Goal: Task Accomplishment & Management: Manage account settings

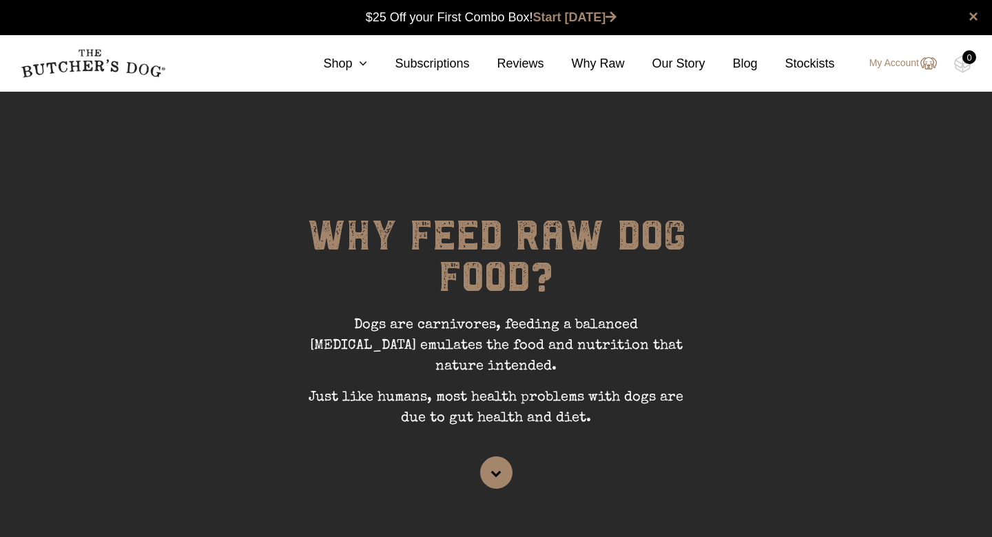
scroll to position [1, 0]
click at [876, 58] on link "My Account" at bounding box center [896, 63] width 81 height 17
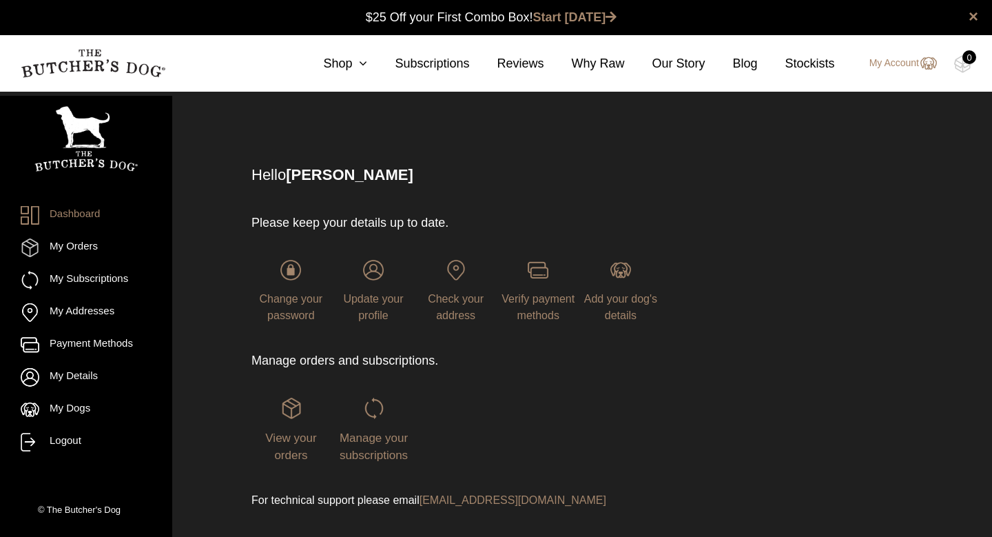
scroll to position [1, 0]
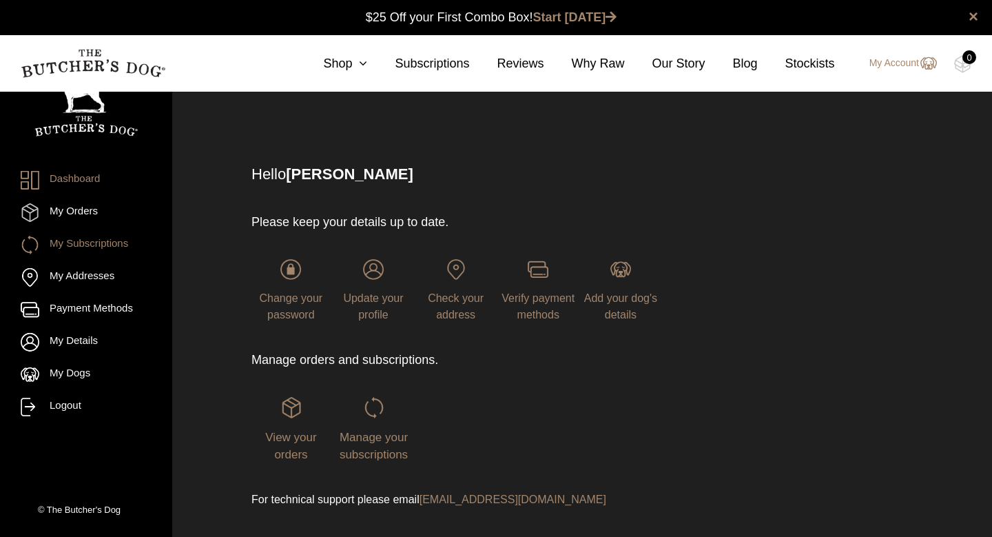
click at [81, 249] on link "My Subscriptions" at bounding box center [86, 245] width 131 height 19
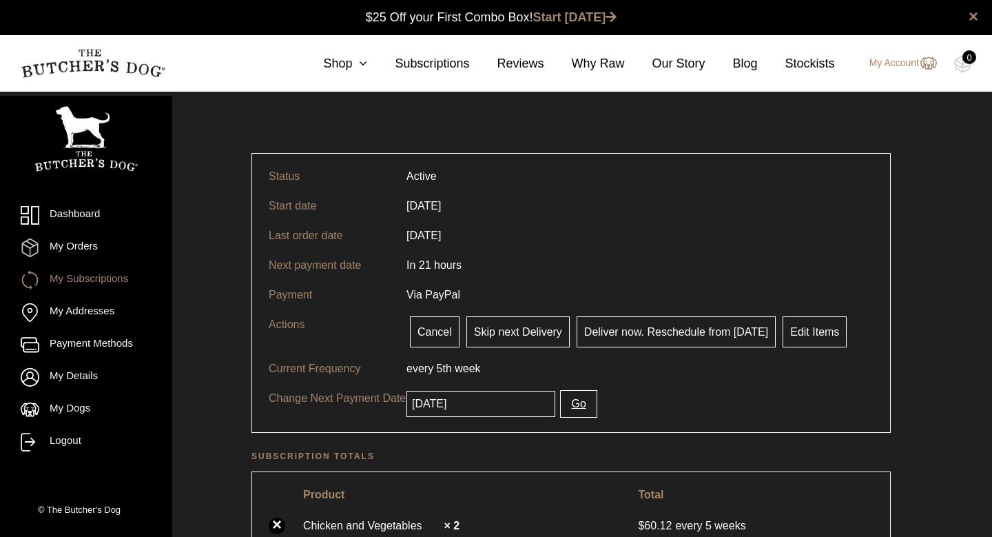
scroll to position [1, 0]
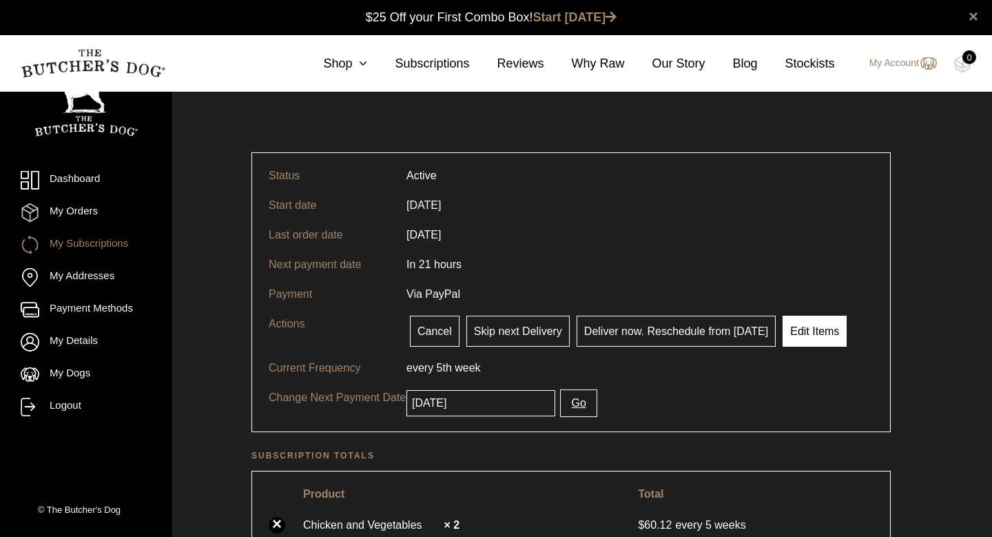
click at [821, 336] on link "Edit Items" at bounding box center [815, 331] width 64 height 31
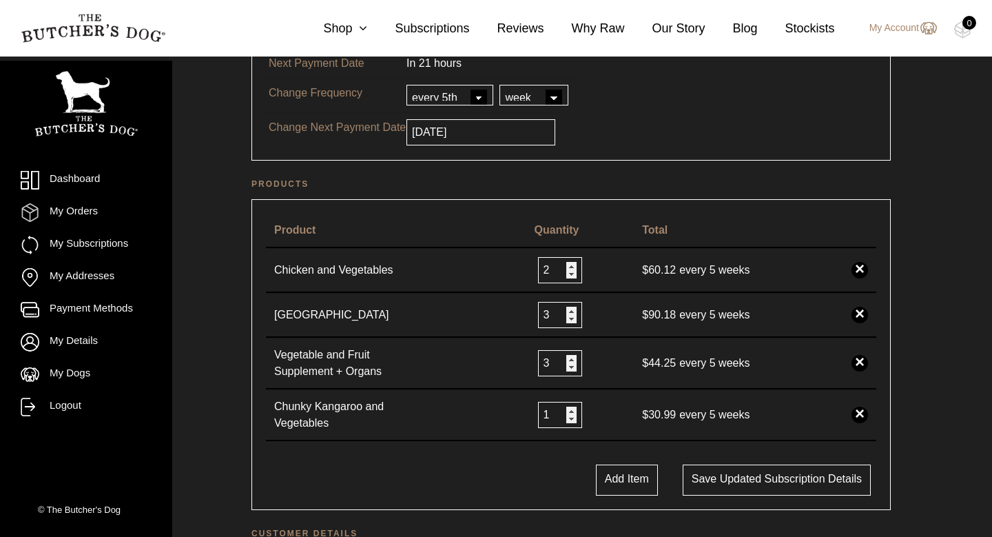
scroll to position [204, 0]
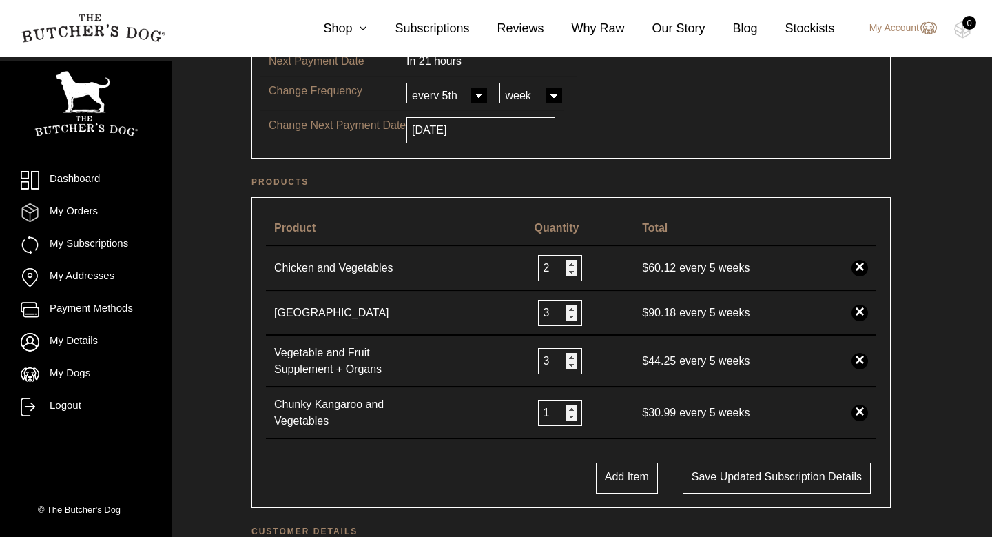
drag, startPoint x: 397, startPoint y: 367, endPoint x: 44, endPoint y: 536, distance: 391.6
click at [565, 317] on input "2" at bounding box center [560, 313] width 44 height 26
type input "1"
click at [565, 317] on input "1" at bounding box center [560, 313] width 44 height 26
type input "4"
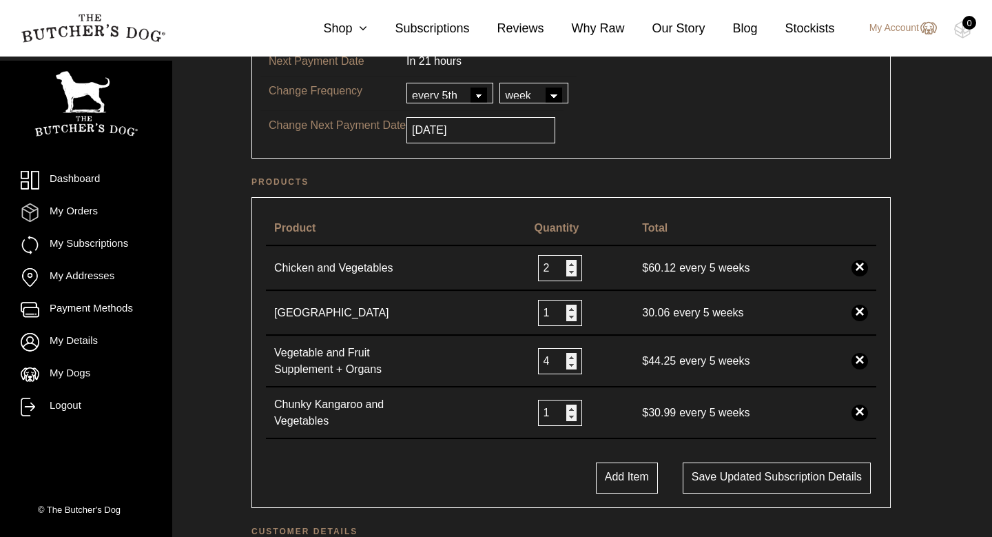
click at [567, 357] on input "4" at bounding box center [560, 361] width 44 height 26
drag, startPoint x: 411, startPoint y: 167, endPoint x: 862, endPoint y: 174, distance: 451.3
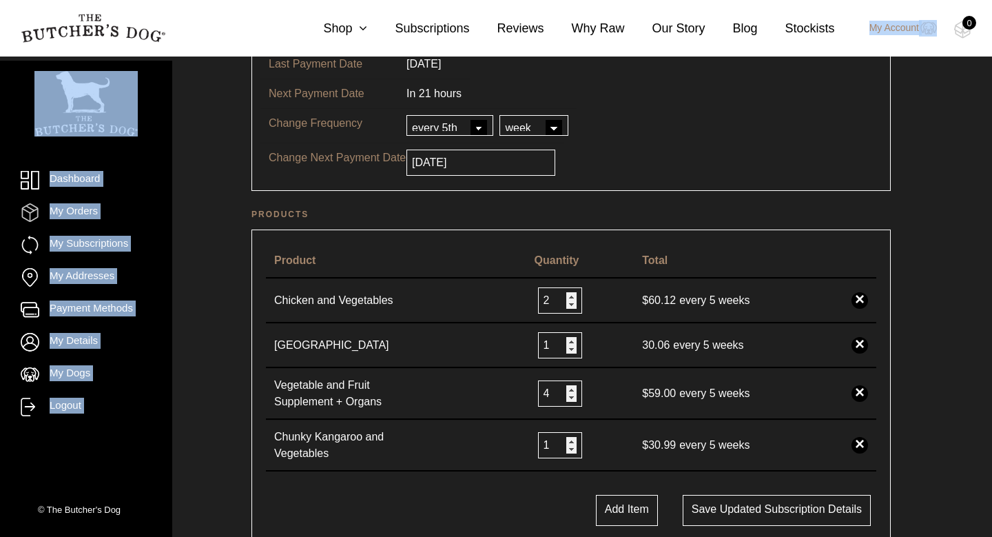
scroll to position [192, 0]
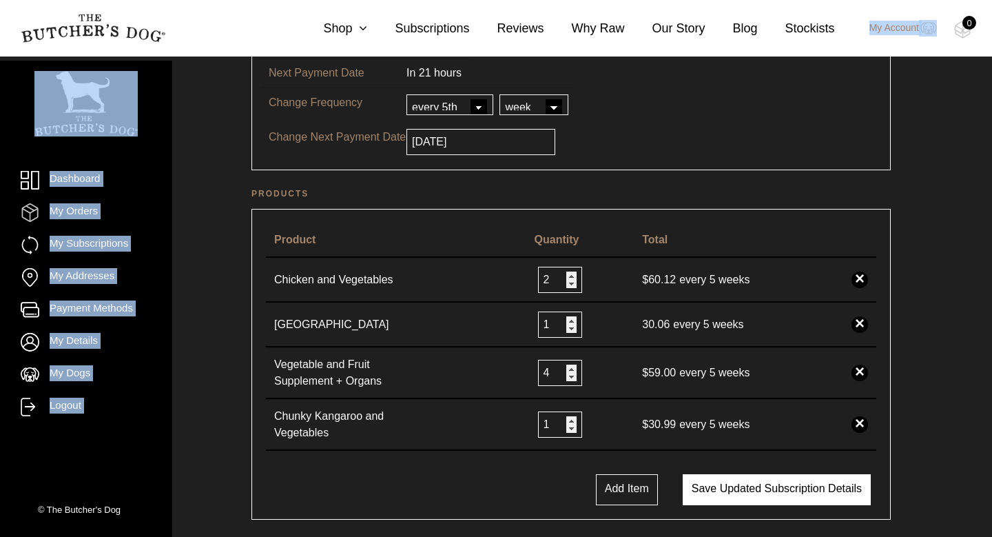
click at [736, 487] on button "Save updated subscription details" at bounding box center [777, 489] width 188 height 31
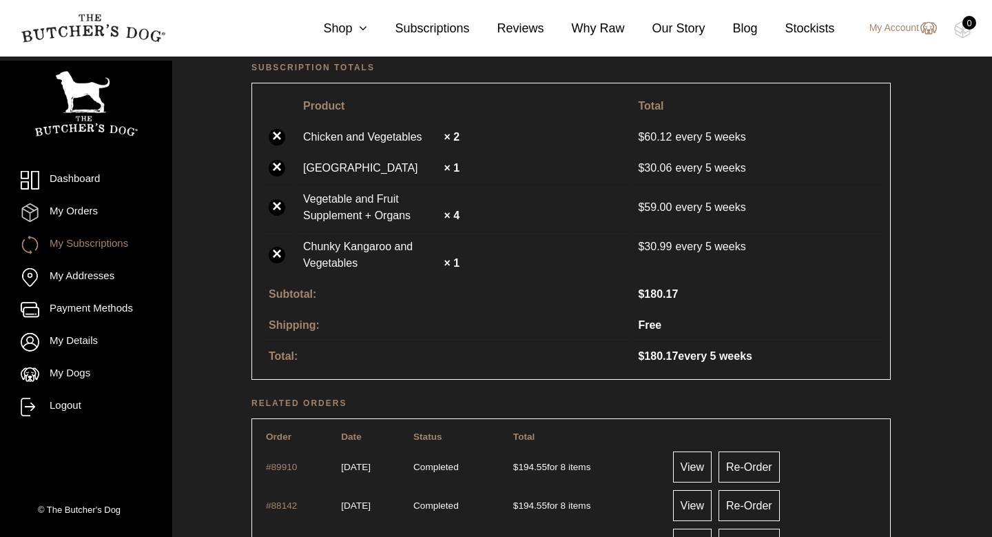
scroll to position [452, 0]
click at [363, 28] on icon at bounding box center [359, 28] width 15 height 12
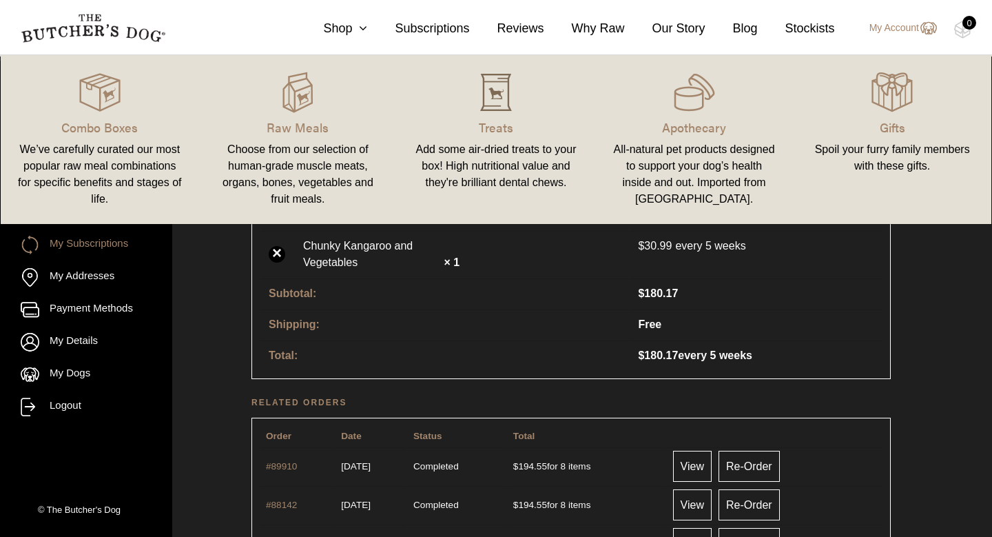
click at [497, 107] on img at bounding box center [495, 92] width 41 height 41
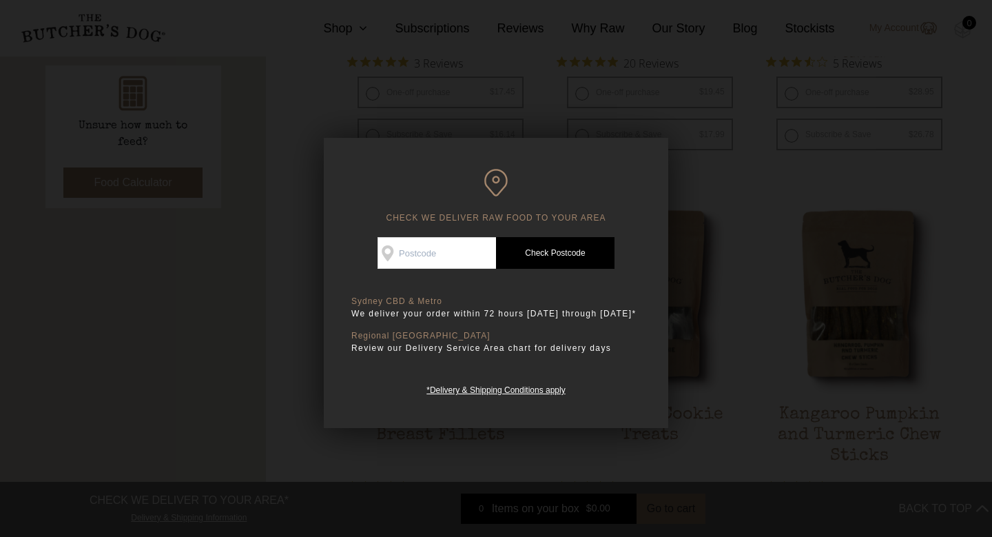
click at [421, 251] on input "Check Availability At" at bounding box center [437, 253] width 118 height 32
type input "2229"
click at [584, 245] on link "Check Postcode" at bounding box center [555, 253] width 118 height 32
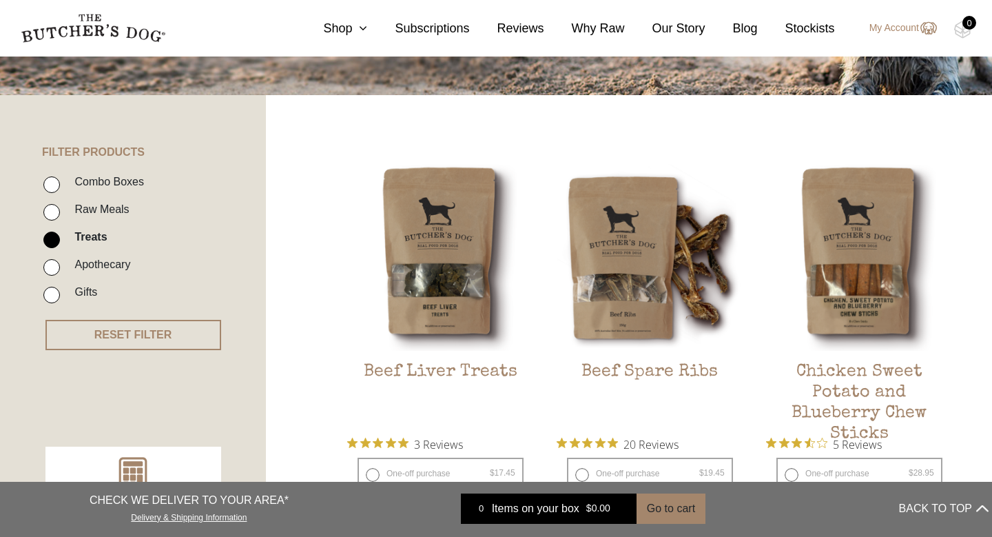
scroll to position [189, 0]
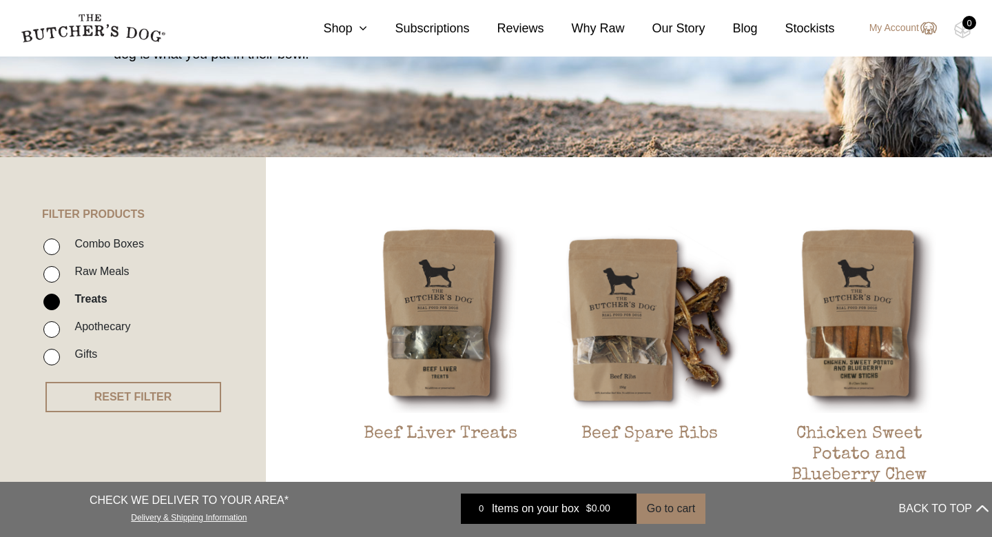
click at [105, 269] on label "Raw Meals" at bounding box center [98, 271] width 61 height 19
click at [60, 269] on input "Raw Meals" at bounding box center [51, 274] width 17 height 17
checkbox input "true"
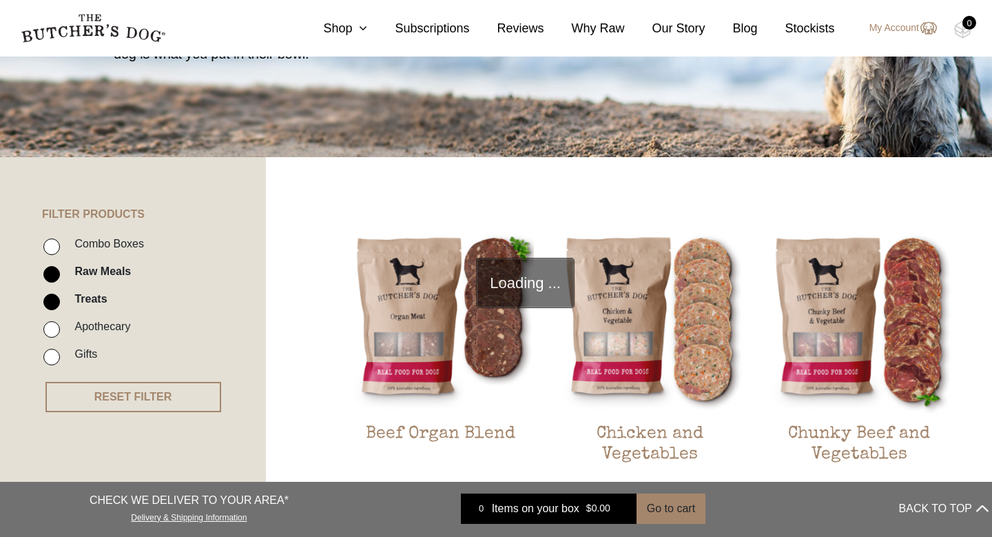
click at [52, 293] on input "Treats" at bounding box center [51, 301] width 17 height 17
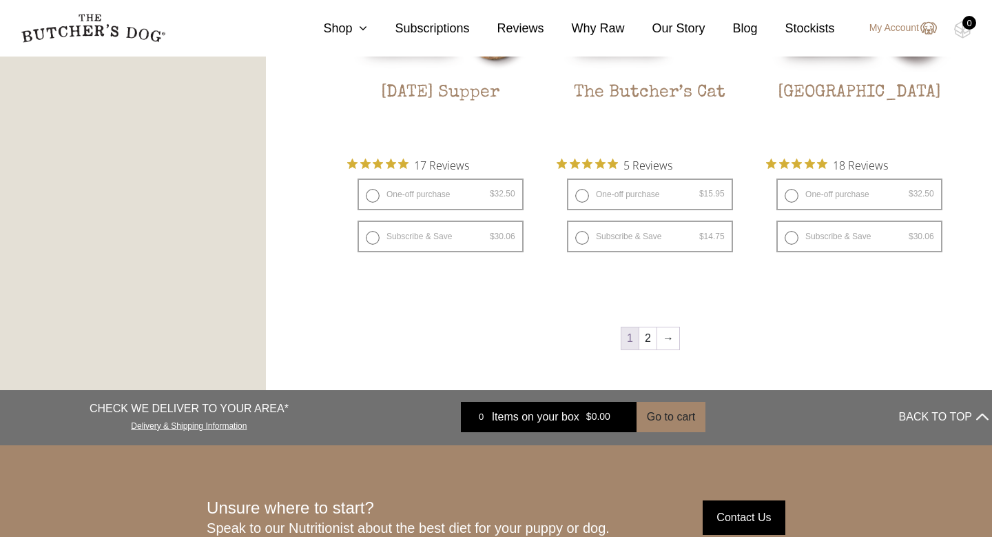
scroll to position [1845, 0]
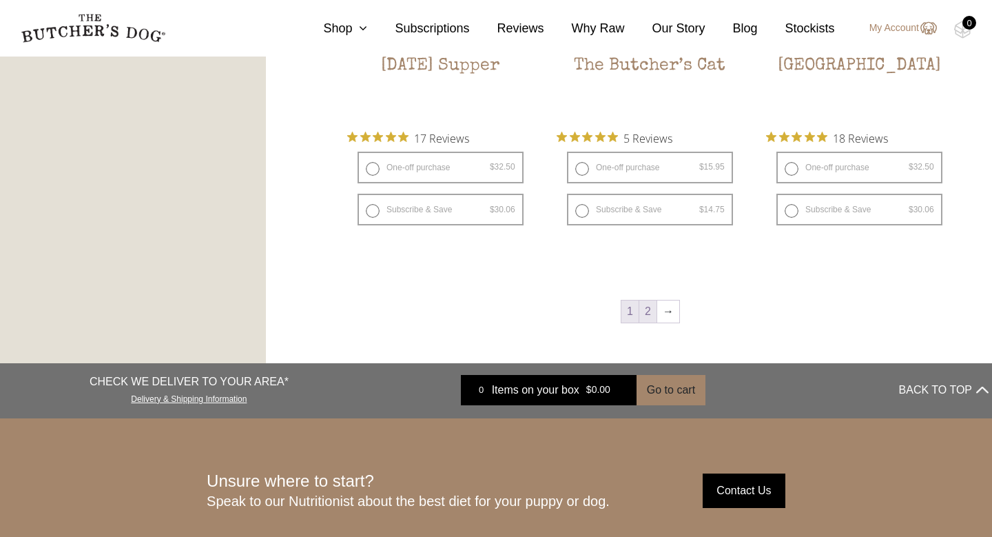
click at [648, 309] on link "2" at bounding box center [647, 311] width 17 height 22
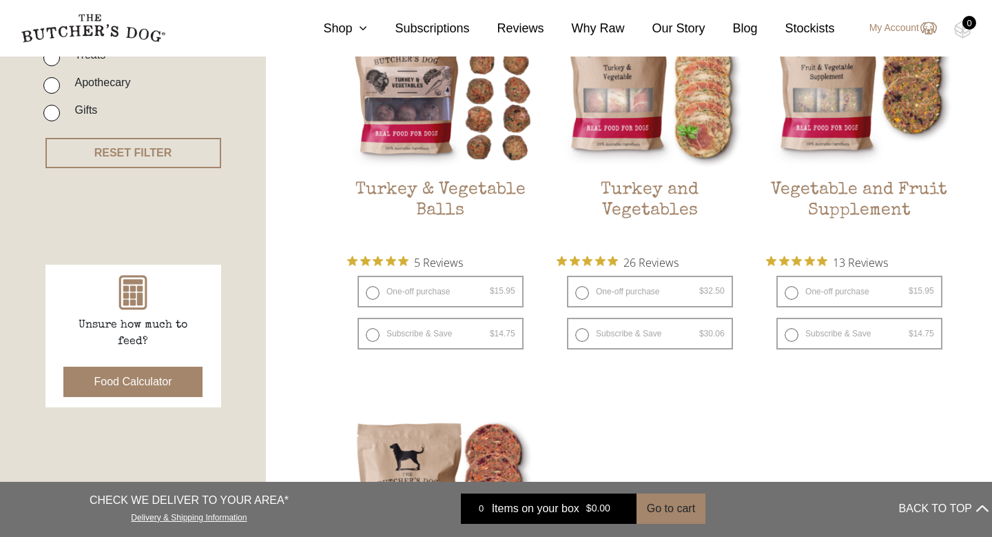
scroll to position [446, 0]
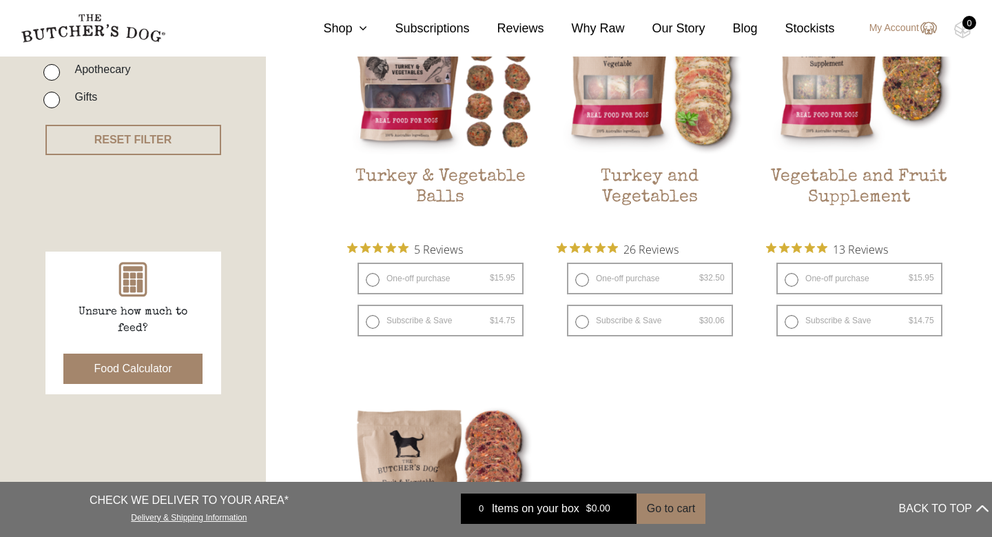
click at [166, 370] on button "Food Calculator" at bounding box center [133, 368] width 140 height 30
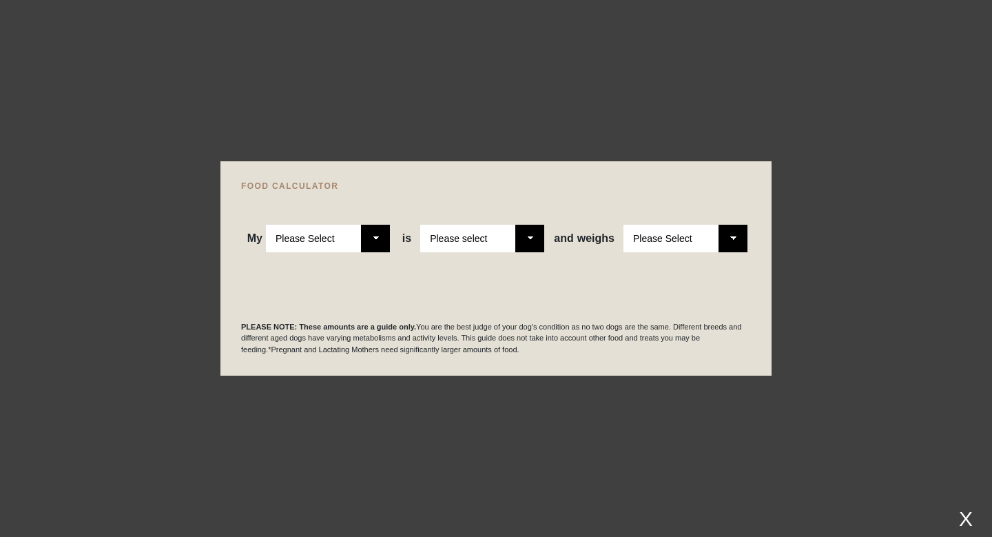
click at [378, 241] on select "Please Select Adult Dog Puppy" at bounding box center [328, 239] width 124 height 28
select select "adult"
click at [534, 240] on select "Please select a healthy weight overweight" at bounding box center [482, 239] width 124 height 28
select select "0"
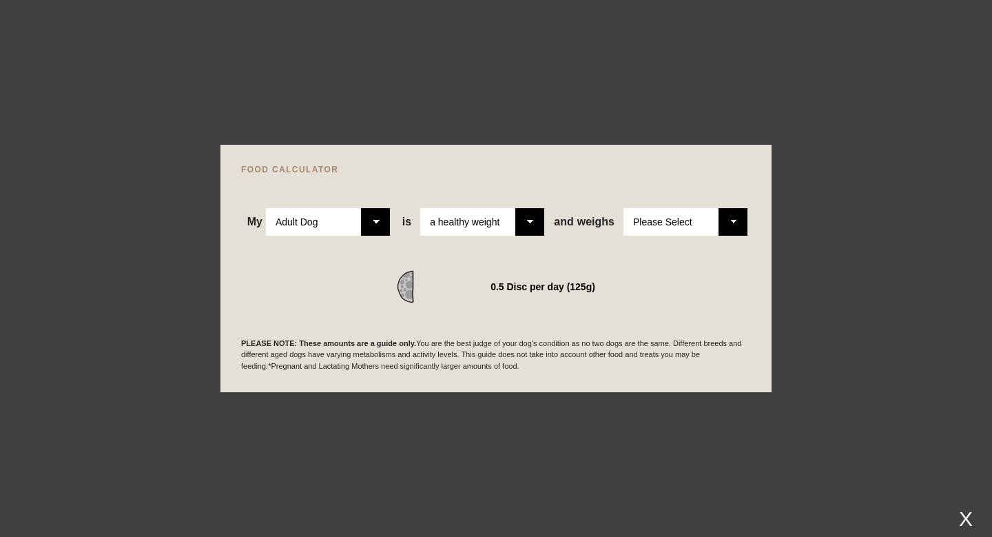
click at [737, 217] on select "Please Select 1kg 2kg 3kg 4kg 5kg 6kg 7kg 8kg 9kg 10kg 11kg 12kg 13kg 14kg 15kg…" at bounding box center [685, 222] width 124 height 28
click at [737, 221] on select "Please Select 1kg 2kg 3kg 4kg 5kg 6kg 7kg 8kg 9kg 10kg 11kg 12kg 13kg 14kg 15kg…" at bounding box center [685, 222] width 124 height 28
select select "6"
click at [382, 72] on div at bounding box center [496, 268] width 992 height 537
